Goal: Find specific page/section: Find specific page/section

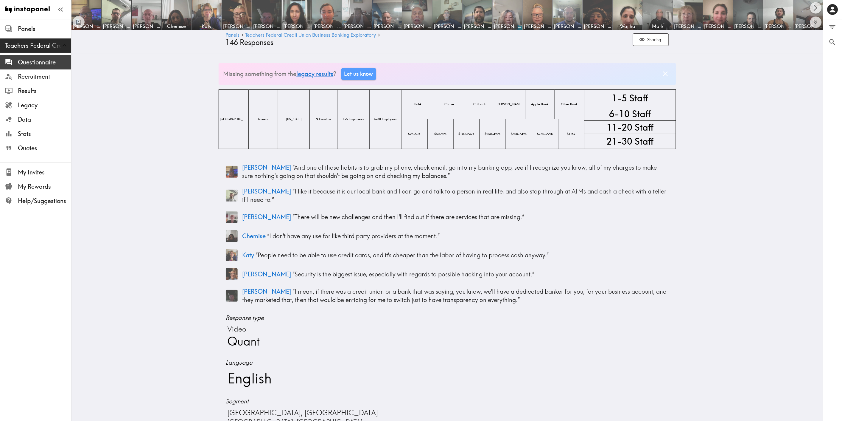
click at [38, 67] on span "Questionnaire" at bounding box center [44, 62] width 53 height 11
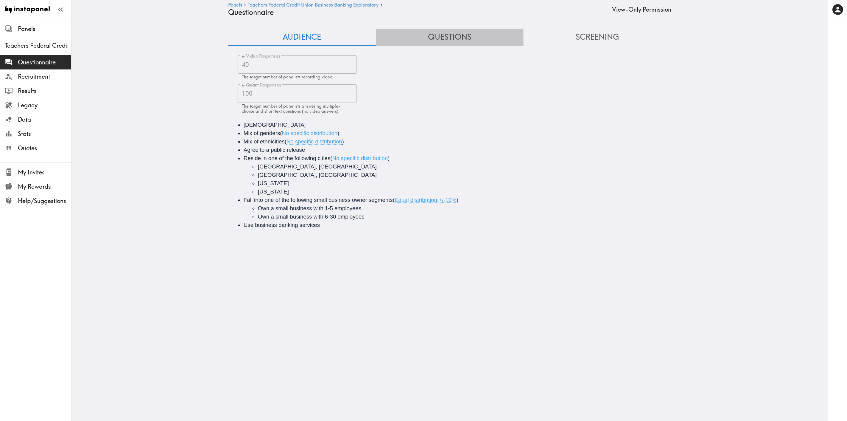
click at [453, 34] on button "Questions" at bounding box center [450, 37] width 148 height 17
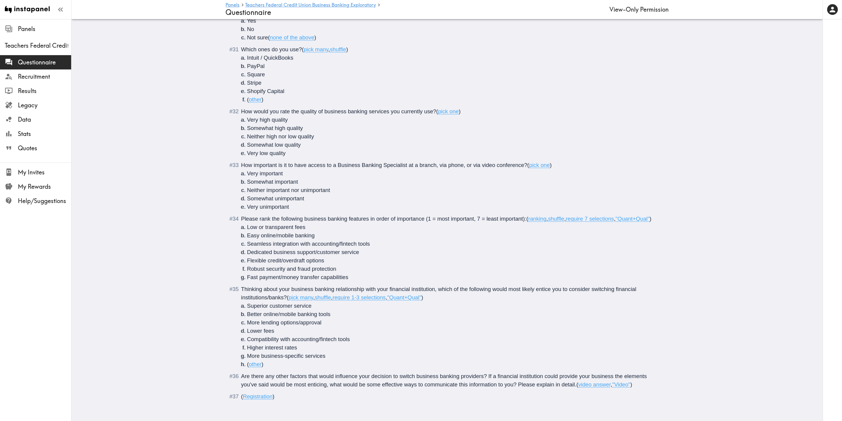
scroll to position [1817, 0]
click at [49, 80] on span "Recruitment" at bounding box center [44, 76] width 53 height 8
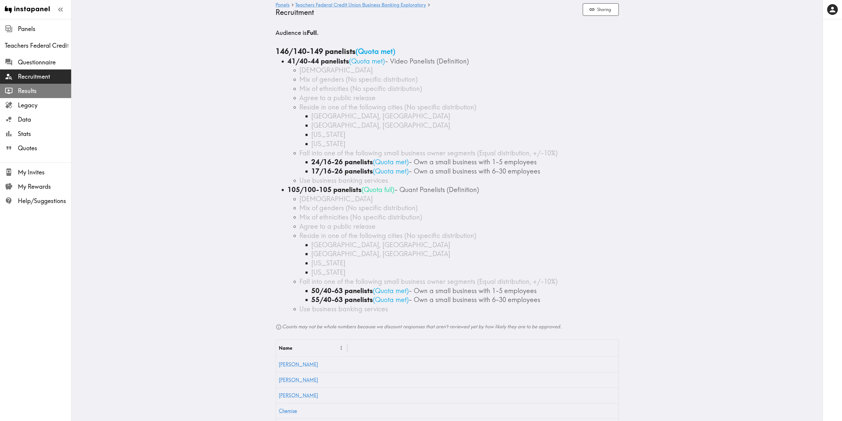
click at [23, 94] on span "Results" at bounding box center [44, 91] width 53 height 8
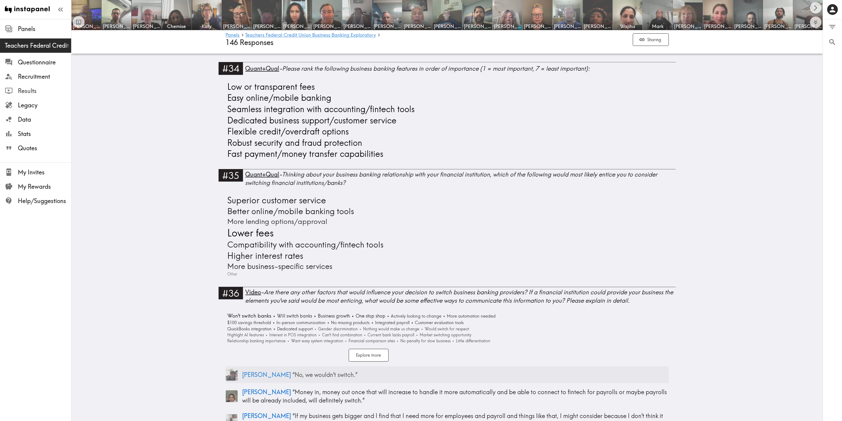
scroll to position [4224, 0]
